Goal: Information Seeking & Learning: Learn about a topic

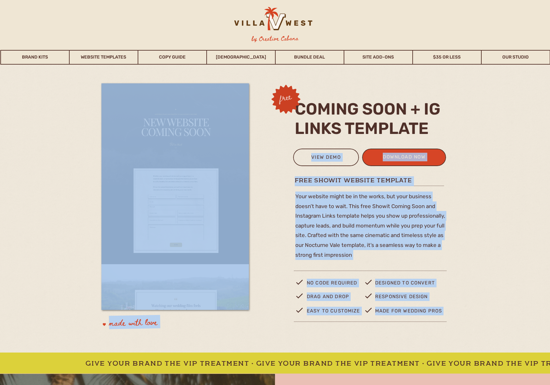
drag, startPoint x: 438, startPoint y: 127, endPoint x: 299, endPoint y: 104, distance: 141.1
click at [299, 104] on div "coming soon + ig links template download now view demo made for wedding pros Re…" at bounding box center [275, 209] width 382 height 288
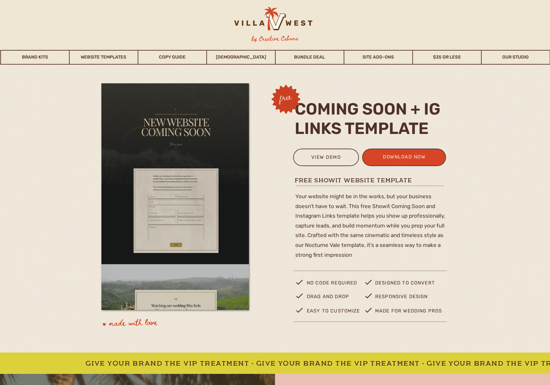
drag, startPoint x: 349, startPoint y: 117, endPoint x: 402, endPoint y: 107, distance: 53.7
click at [349, 117] on h2 "coming soon + ig links template" at bounding box center [372, 118] width 154 height 38
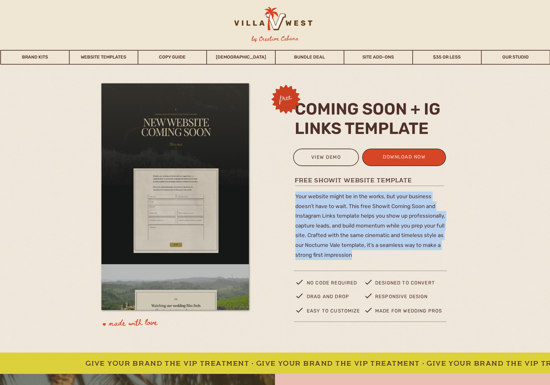
drag, startPoint x: 353, startPoint y: 249, endPoint x: 297, endPoint y: 199, distance: 75.3
click at [297, 199] on p "Your website might be in the works, but your business doesn’t have to wait. Thi…" at bounding box center [370, 227] width 151 height 73
copy p "Your website might be in the works, but your business doesn’t have to wait. Thi…"
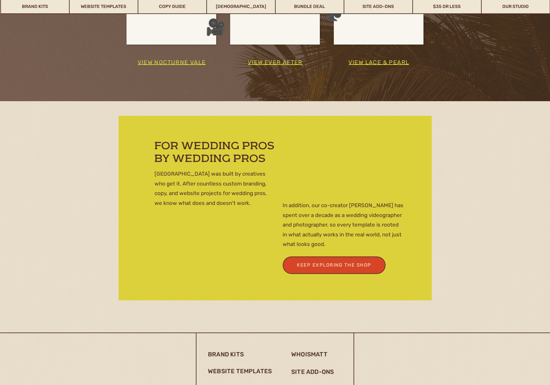
scroll to position [1634, 0]
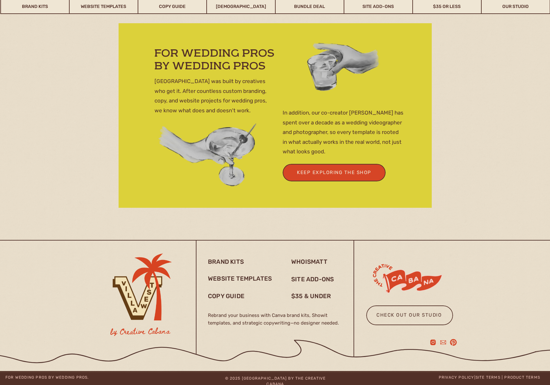
click at [306, 118] on p "In addition, our co-creator [PERSON_NAME] has spent over a decade as a wedding …" at bounding box center [343, 132] width 121 height 49
drag, startPoint x: 333, startPoint y: 322, endPoint x: 369, endPoint y: 275, distance: 59.6
click at [208, 312] on h3 "Rebrand your business with Canva brand kits, Showit templates, and strategic co…" at bounding box center [275, 319] width 134 height 17
copy h3 "Rebrand your business with Canva brand kits, Showit templates, and strategic co…"
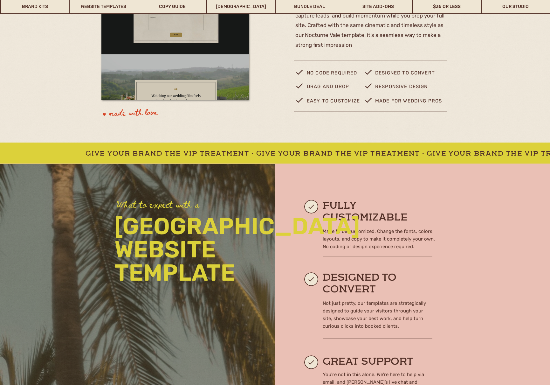
scroll to position [0, 0]
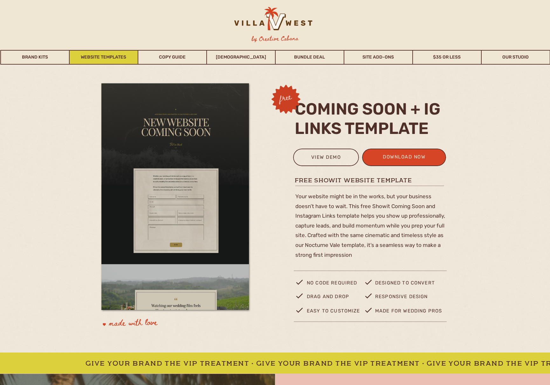
click at [94, 57] on link "Website Templates" at bounding box center [104, 57] width 68 height 15
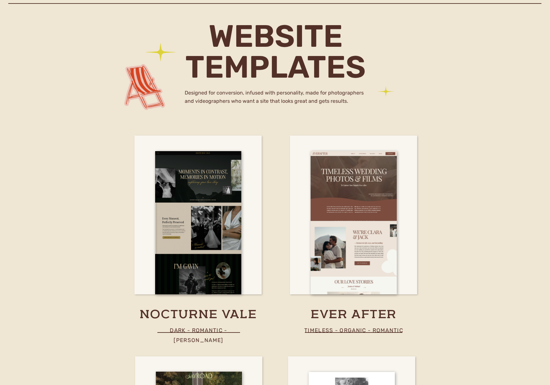
scroll to position [1805, 0]
click at [214, 312] on h3 "nocturne vale" at bounding box center [198, 315] width 155 height 16
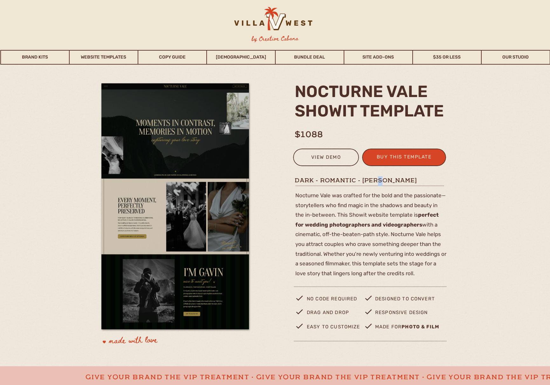
drag, startPoint x: 385, startPoint y: 181, endPoint x: 382, endPoint y: 181, distance: 3.2
click at [382, 181] on h1 "dark - romantic - moody" at bounding box center [370, 180] width 151 height 8
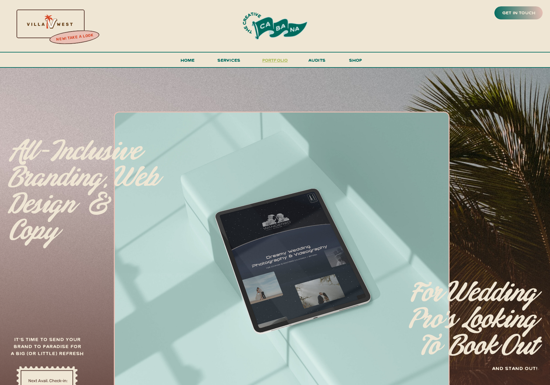
click at [273, 59] on h3 "portfolio" at bounding box center [275, 62] width 30 height 12
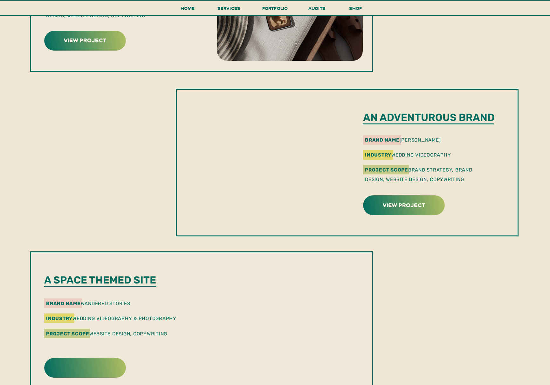
scroll to position [608, 0]
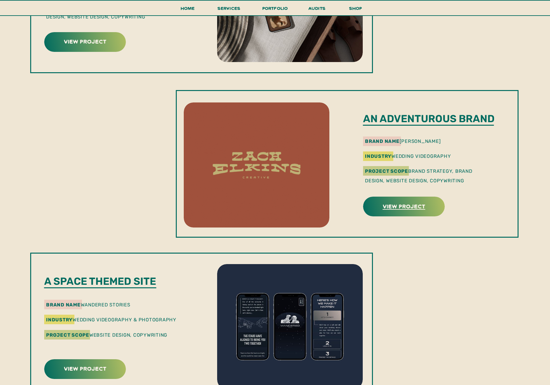
click at [394, 205] on h3 "view project" at bounding box center [404, 206] width 80 height 10
